Goal: Task Accomplishment & Management: Use online tool/utility

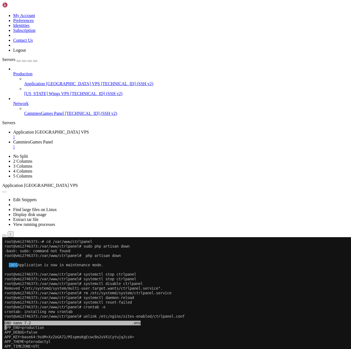
scroll to position [2, 1]
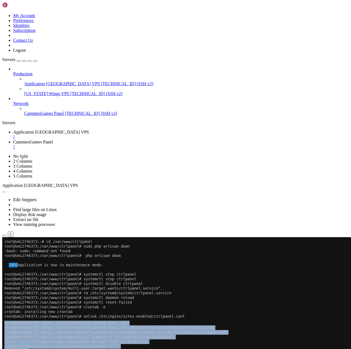
drag, startPoint x: 113, startPoint y: 557, endPoint x: 15, endPoint y: 319, distance: 256.7
drag, startPoint x: 122, startPoint y: 530, endPoint x: 3, endPoint y: 335, distance: 228.9
